Goal: Find specific page/section: Find specific page/section

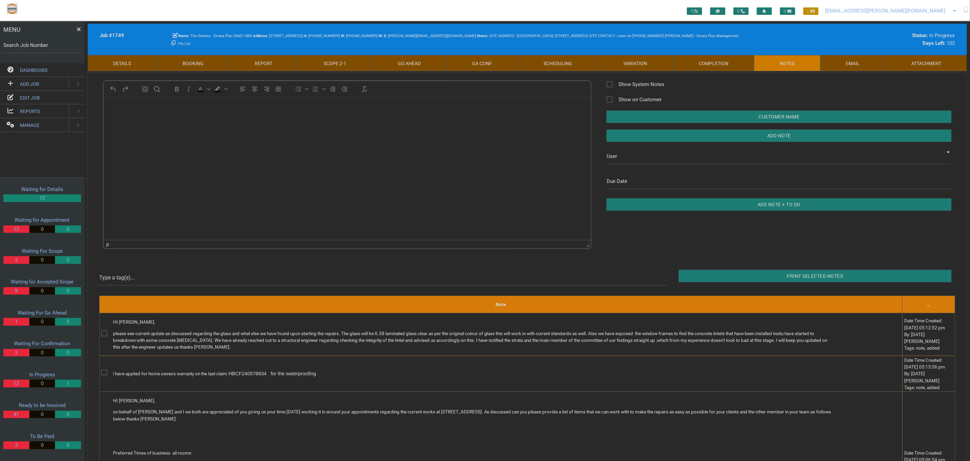
click at [45, 46] on label "Search Job Number" at bounding box center [42, 46] width 78 height 8
click at [45, 46] on input "Search Job Number" at bounding box center [42, 45] width 78 height 16
type input "1671"
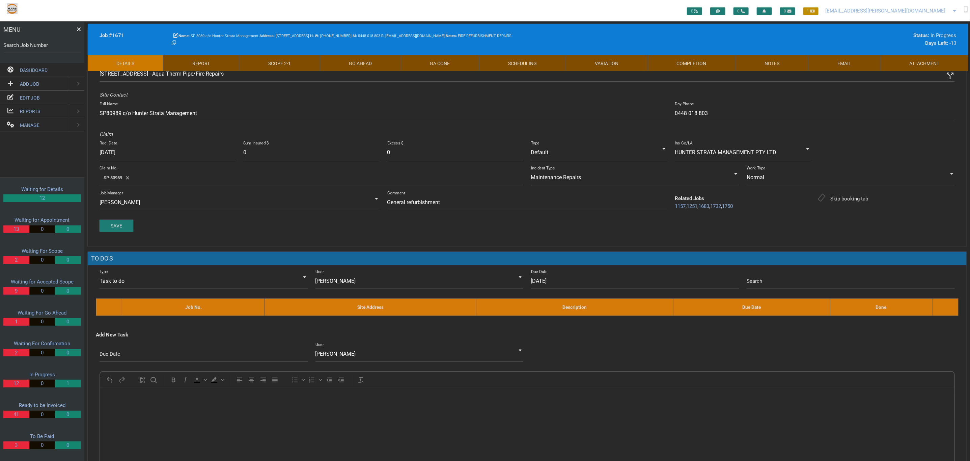
click at [302, 61] on link "Scope 2 - 1" at bounding box center [279, 63] width 81 height 16
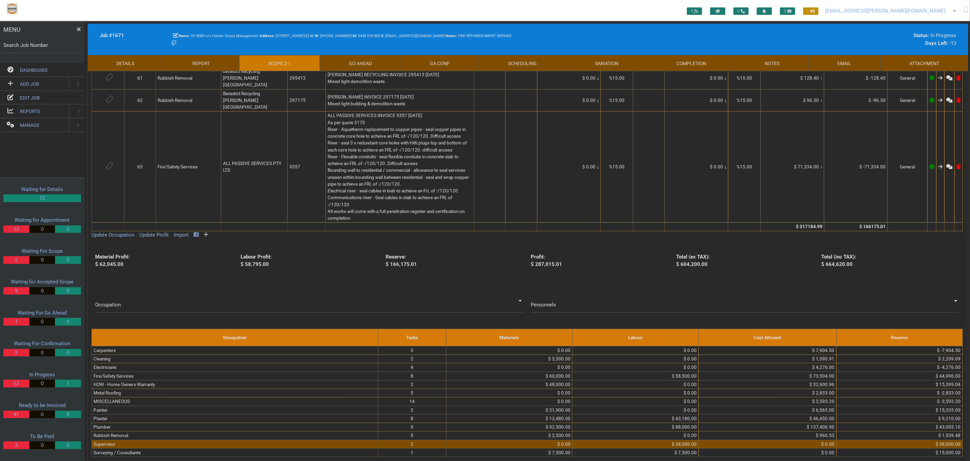
scroll to position [3122, 0]
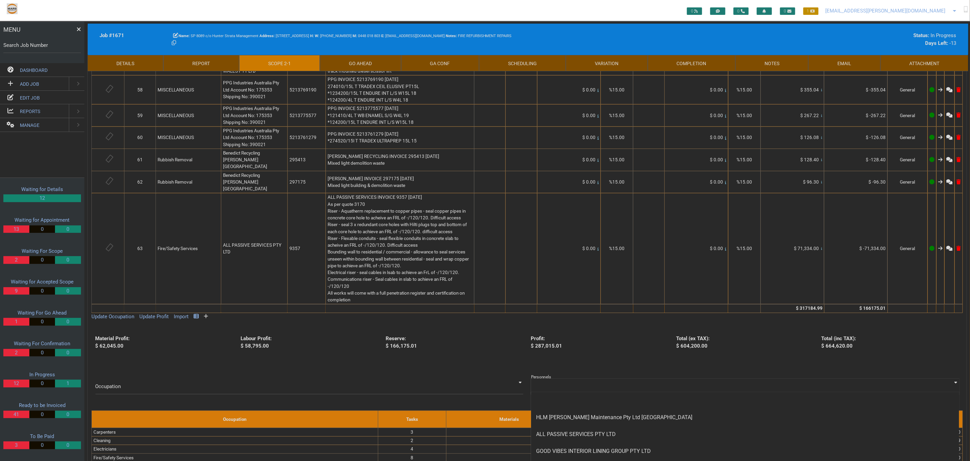
click at [614, 379] on input at bounding box center [745, 387] width 428 height 16
click at [608, 426] on span "ALL PASSIVE SERVICES PTY LTD" at bounding box center [745, 434] width 428 height 17
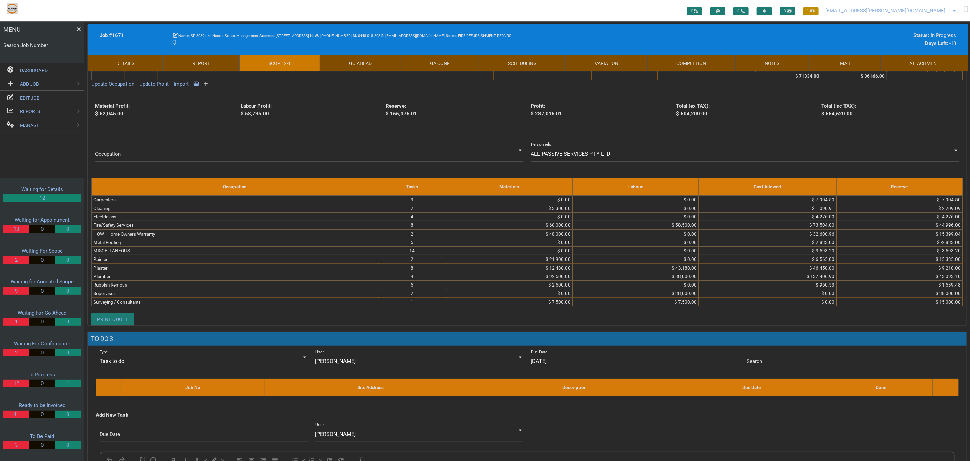
scroll to position [0, 0]
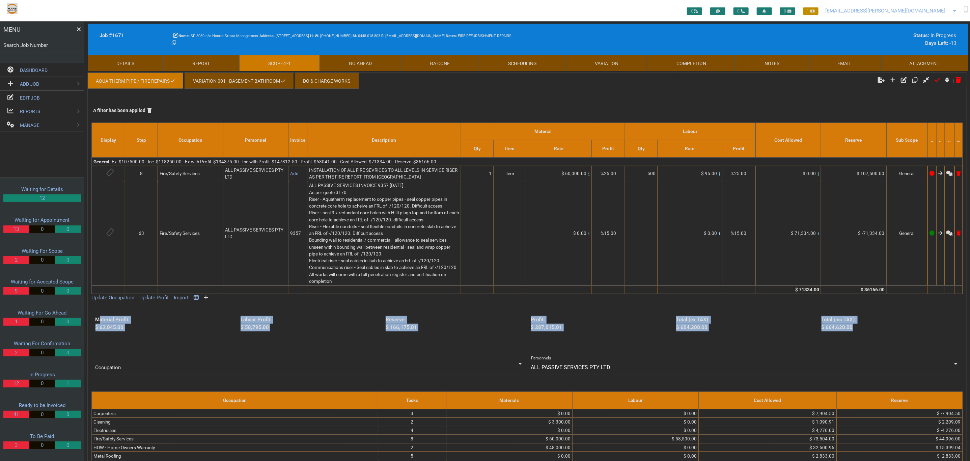
drag, startPoint x: 851, startPoint y: 327, endPoint x: 101, endPoint y: 323, distance: 749.6
click at [101, 323] on div "Material Profit: $ 62,045.00 Labour Profit: $ 58,795.00 Reserve: $ 166,175.01 P…" at bounding box center [527, 323] width 872 height 15
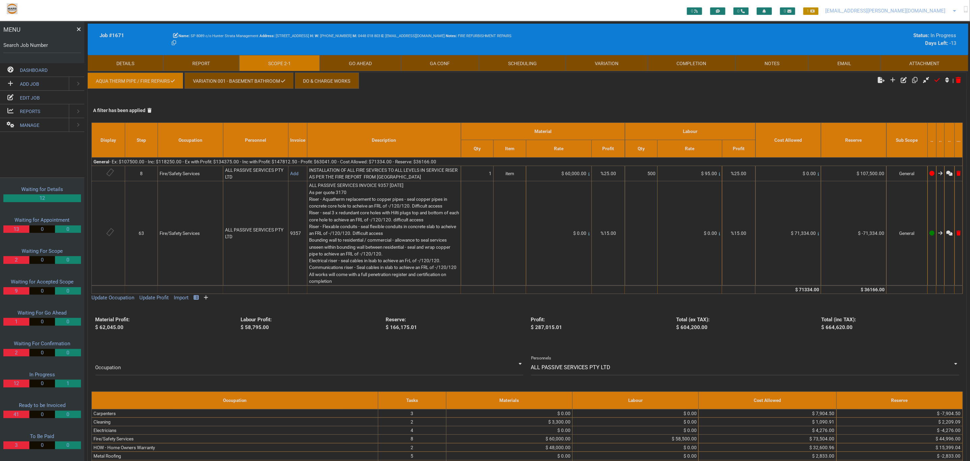
click at [334, 314] on div "AQUA THERM PIPE / FIRE REPAIRS Variation 001 - Basement Bathroom Do & Charge Wo…" at bounding box center [527, 306] width 879 height 466
click at [251, 81] on link "Variation 001 - Basement Bathroom" at bounding box center [239, 81] width 109 height 16
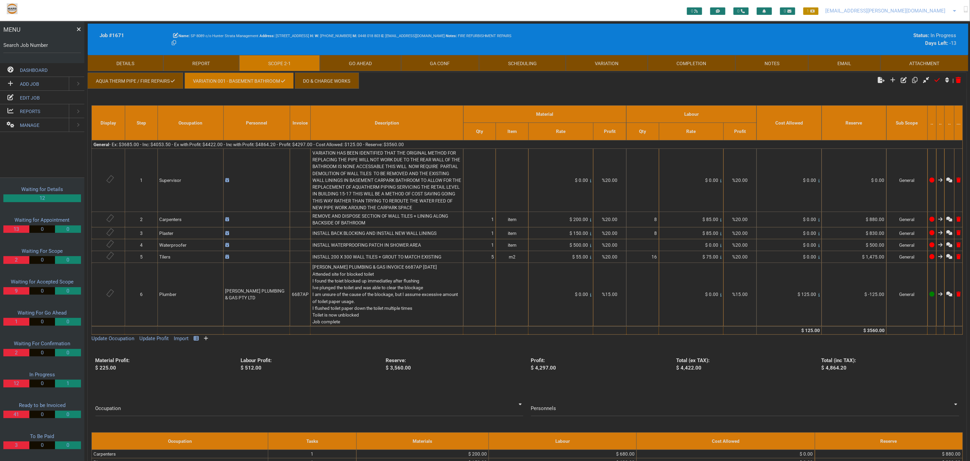
click at [693, 61] on link "Completion" at bounding box center [692, 63] width 88 height 16
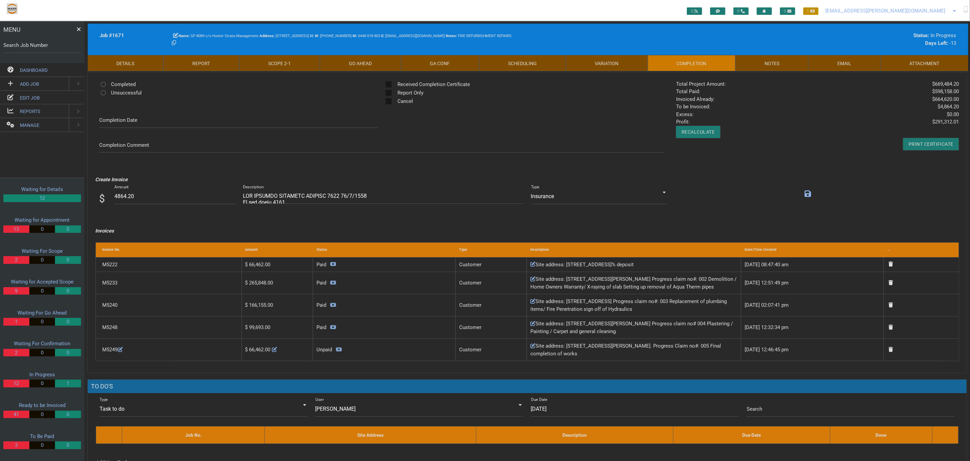
click at [255, 64] on link "Scope 2 - 1" at bounding box center [279, 63] width 81 height 16
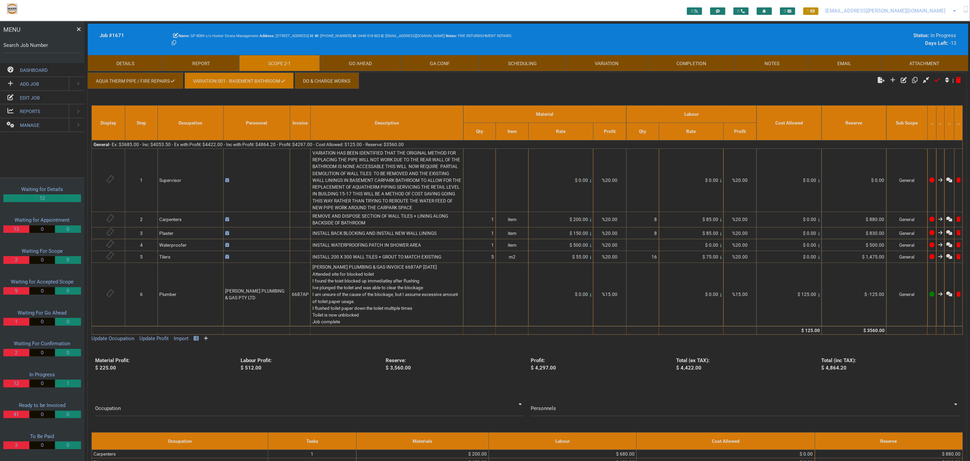
drag, startPoint x: 114, startPoint y: 76, endPoint x: 290, endPoint y: 100, distance: 176.8
click at [115, 76] on link "AQUA THERM PIPE / FIRE REPAIRS" at bounding box center [136, 81] width 96 height 16
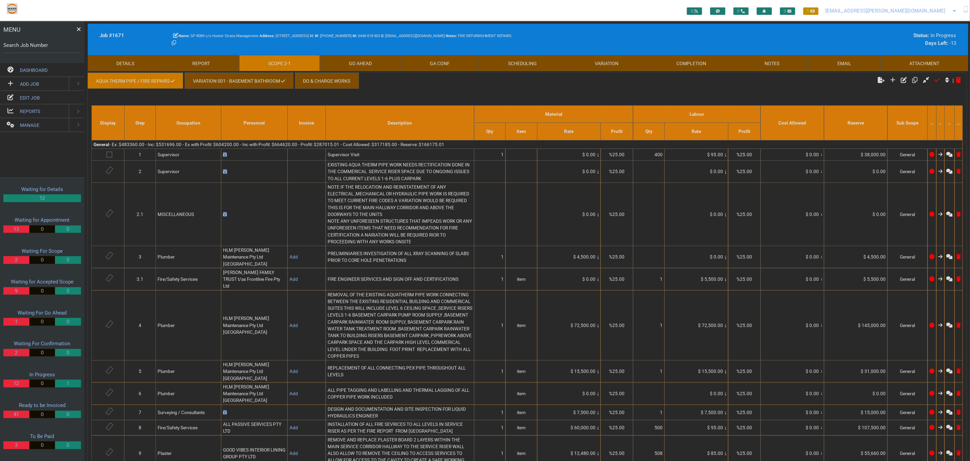
click at [53, 42] on label "Search Job Number" at bounding box center [42, 46] width 78 height 8
click at [53, 42] on input "Search Job Number" at bounding box center [42, 45] width 78 height 16
type input "1646"
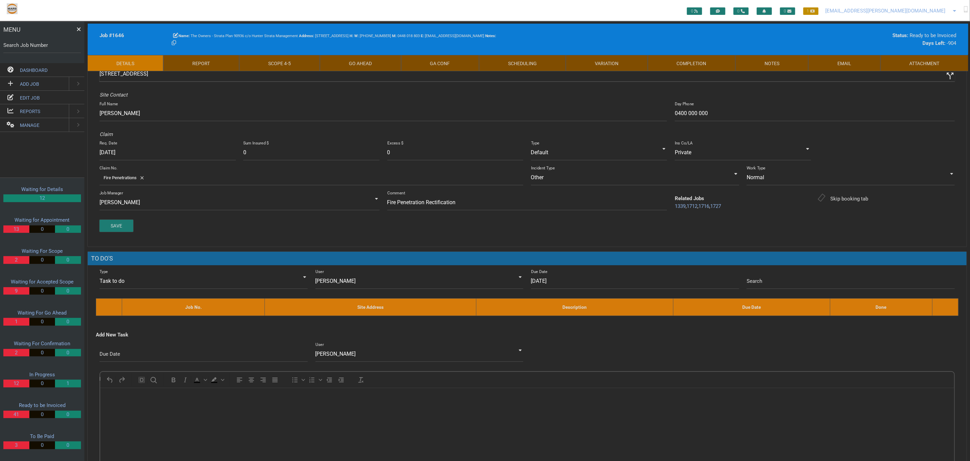
click at [284, 71] on input "[STREET_ADDRESS]" at bounding box center [528, 74] width 856 height 16
click at [293, 66] on link "Scope 4 - 5" at bounding box center [279, 63] width 81 height 16
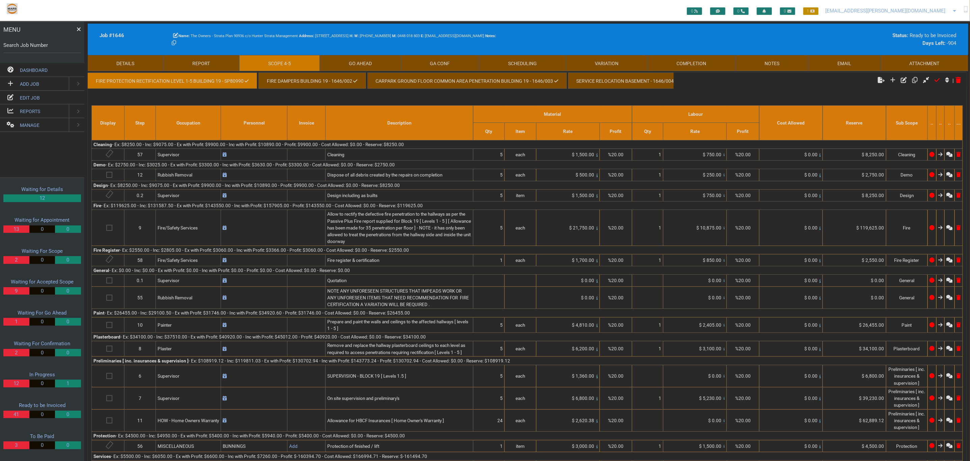
click at [339, 78] on link "Fire Dampers Building 19 - 1646/002" at bounding box center [312, 81] width 107 height 16
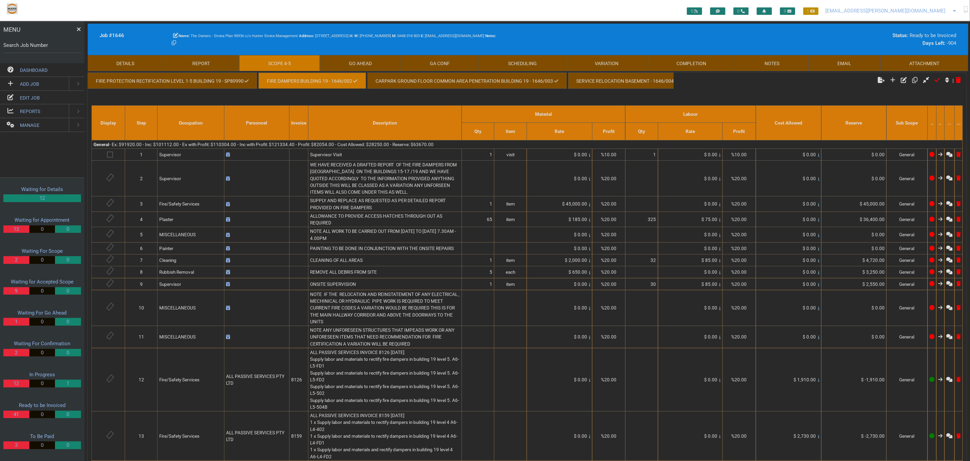
click at [120, 65] on link "Details" at bounding box center [126, 63] width 76 height 16
